Goal: Information Seeking & Learning: Learn about a topic

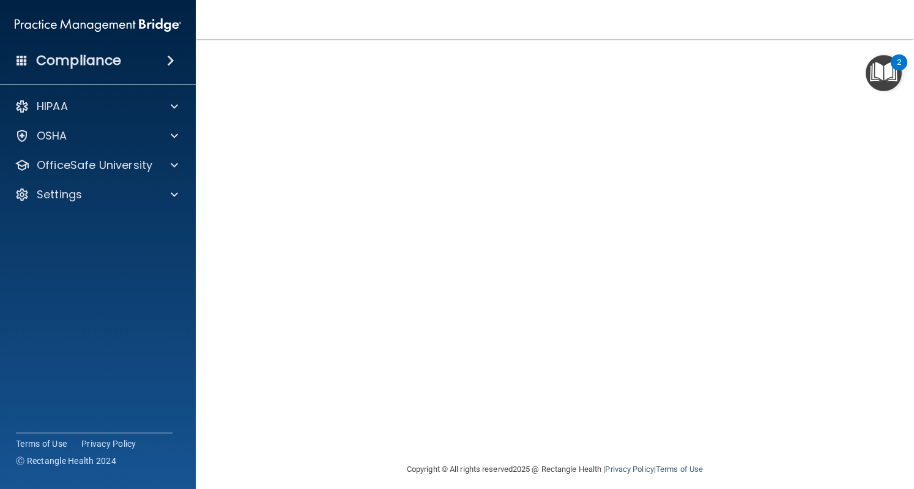
scroll to position [35, 0]
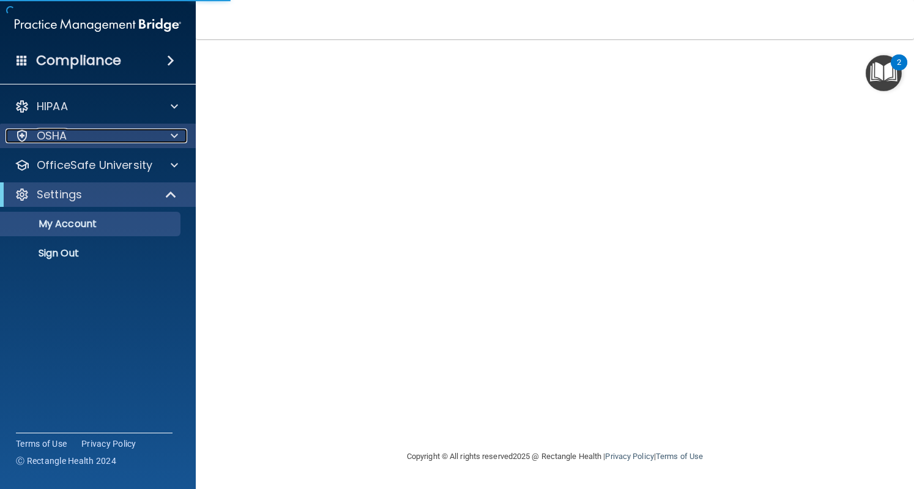
click at [133, 138] on div "OSHA" at bounding box center [82, 135] width 152 height 15
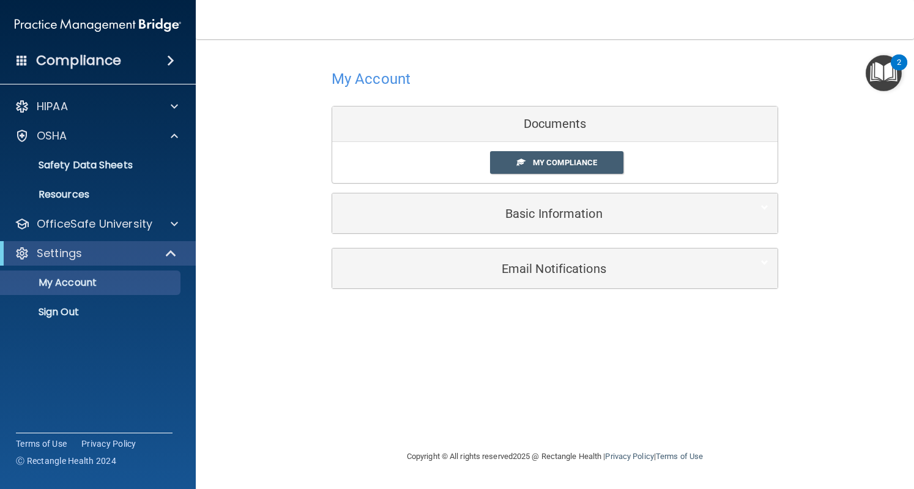
click at [409, 155] on div "My Compliance" at bounding box center [554, 162] width 445 height 23
click at [67, 228] on p "OfficeSafe University" at bounding box center [95, 223] width 116 height 15
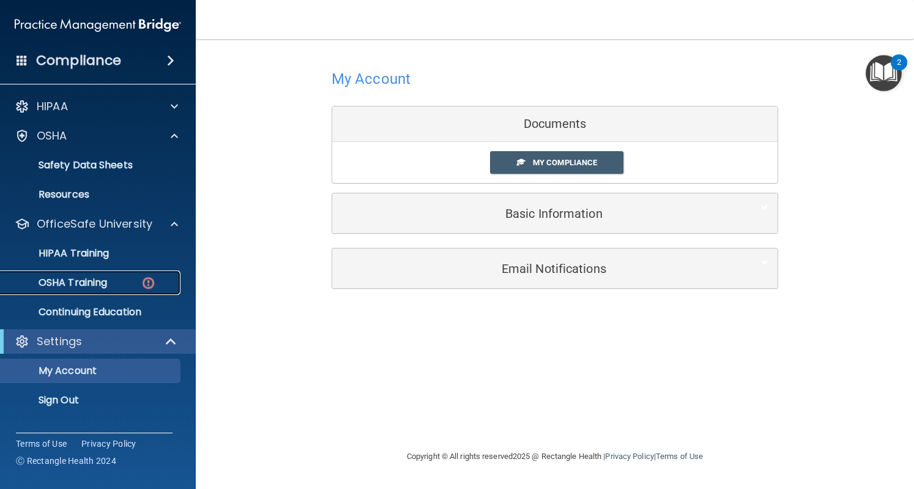
click at [76, 286] on p "OSHA Training" at bounding box center [57, 282] width 99 height 12
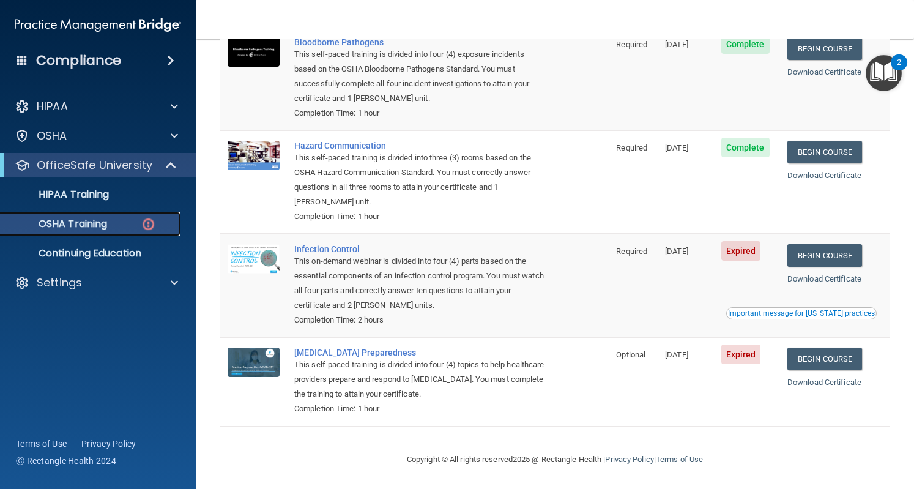
scroll to position [146, 0]
click at [824, 260] on link "Begin Course" at bounding box center [824, 255] width 75 height 23
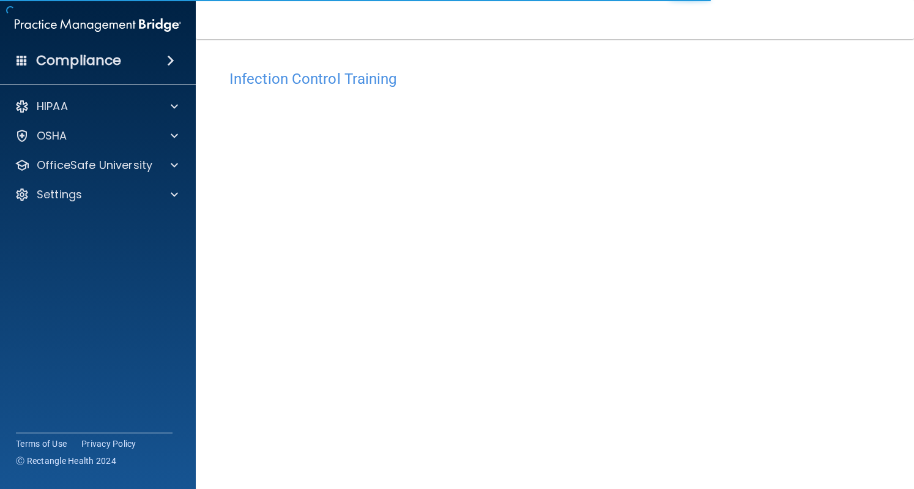
scroll to position [35, 0]
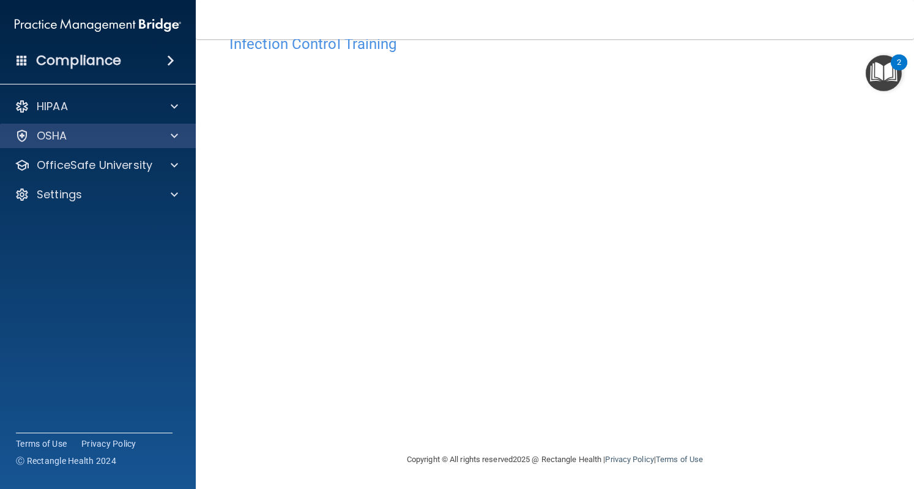
click at [57, 147] on div "OSHA" at bounding box center [98, 136] width 196 height 24
click at [64, 133] on p "OSHA" at bounding box center [52, 135] width 31 height 15
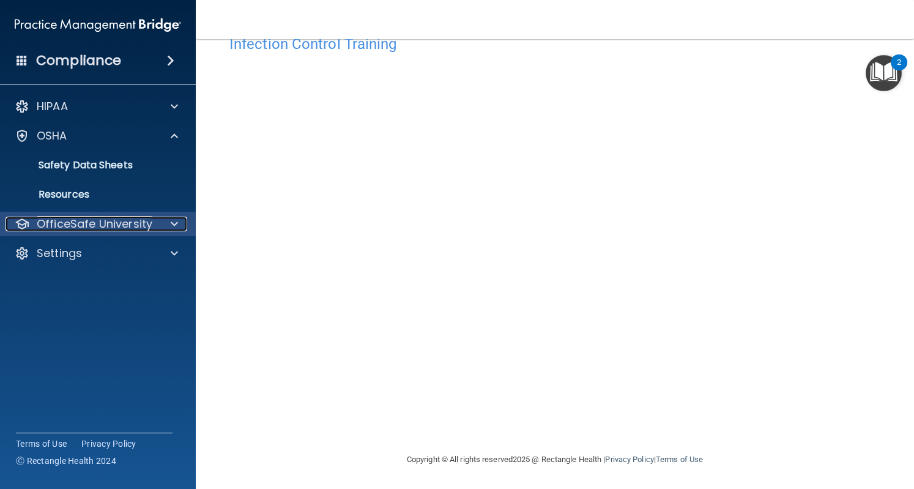
click at [86, 229] on p "OfficeSafe University" at bounding box center [95, 223] width 116 height 15
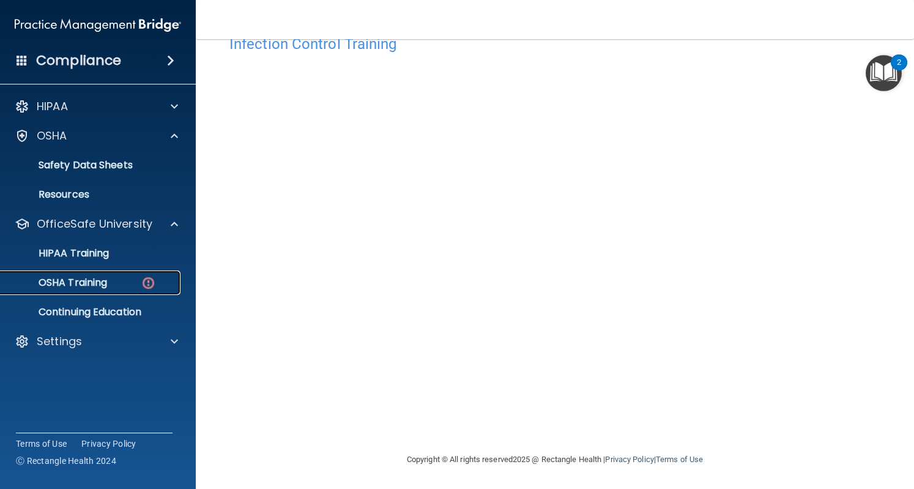
click at [106, 280] on p "OSHA Training" at bounding box center [57, 282] width 99 height 12
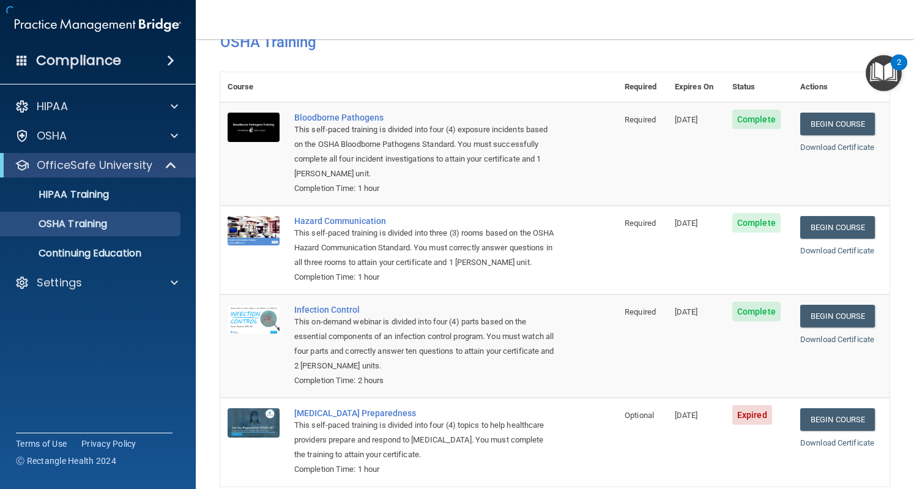
scroll to position [111, 0]
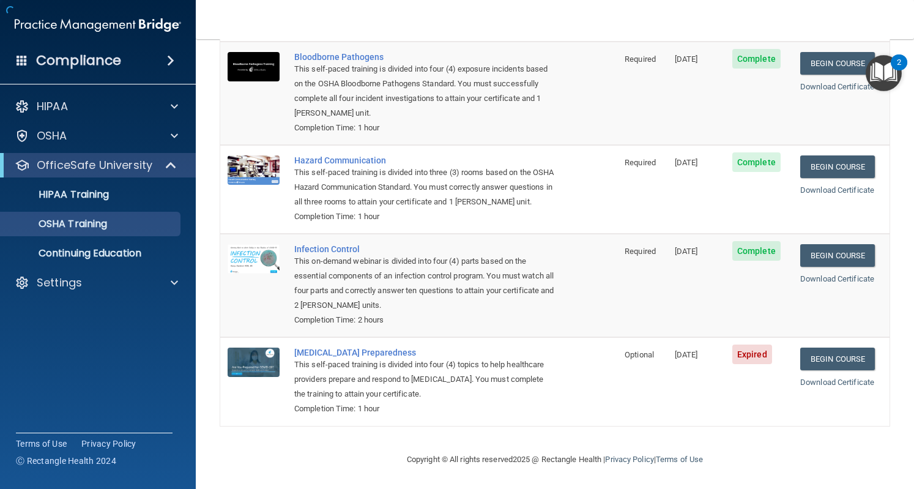
click at [549, 284] on td "Infection Control This on-demand webinar is divided into four (4) parts based o…" at bounding box center [452, 285] width 330 height 103
